Goal: Check status: Check status

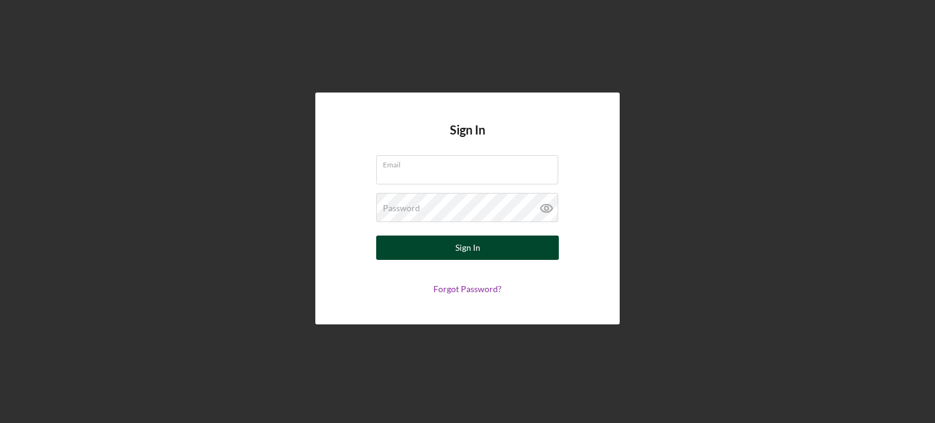
type input "[EMAIL_ADDRESS][DOMAIN_NAME]"
click at [440, 247] on button "Sign In" at bounding box center [467, 247] width 183 height 24
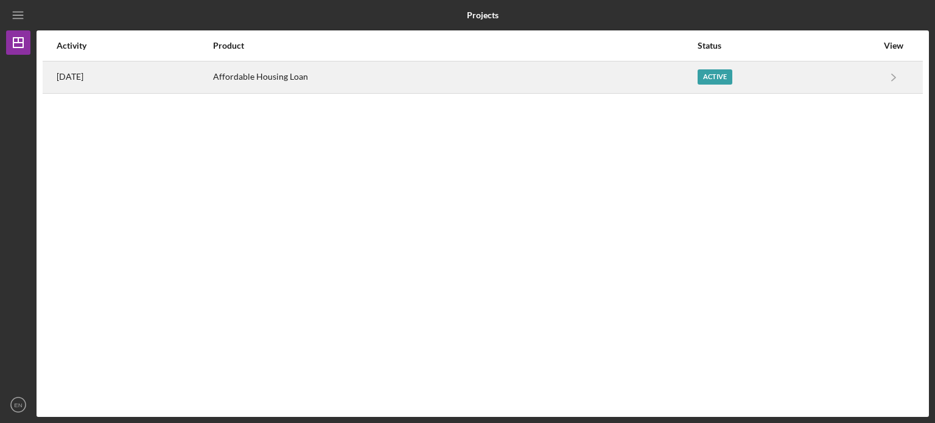
click at [166, 75] on div "[DATE]" at bounding box center [134, 77] width 155 height 30
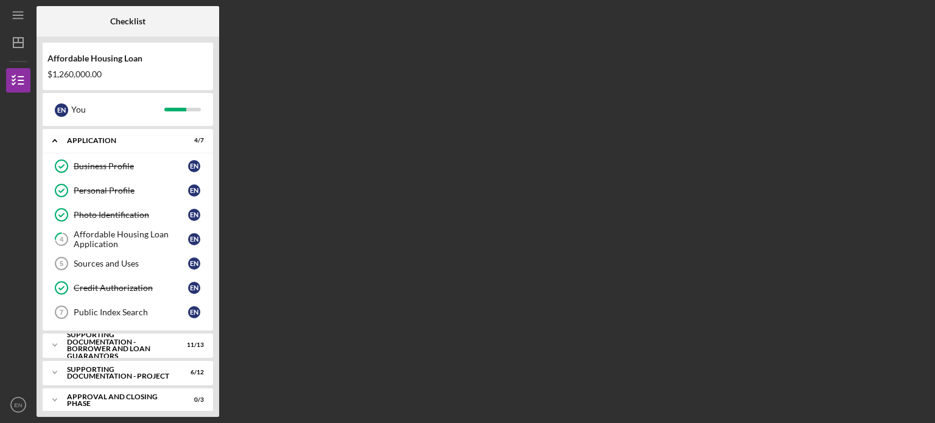
click at [888, 84] on div "Checklist Affordable Housing Loan $1,260,000.00 E N You Icon/Expander Applicati…" at bounding box center [483, 211] width 892 height 411
click at [56, 345] on icon "Icon/Expander" at bounding box center [55, 345] width 24 height 24
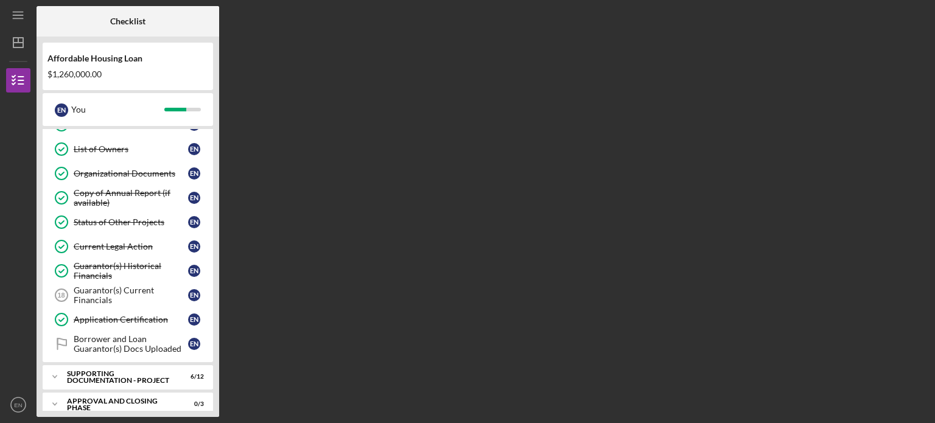
scroll to position [326, 0]
